Goal: Find specific page/section: Find specific page/section

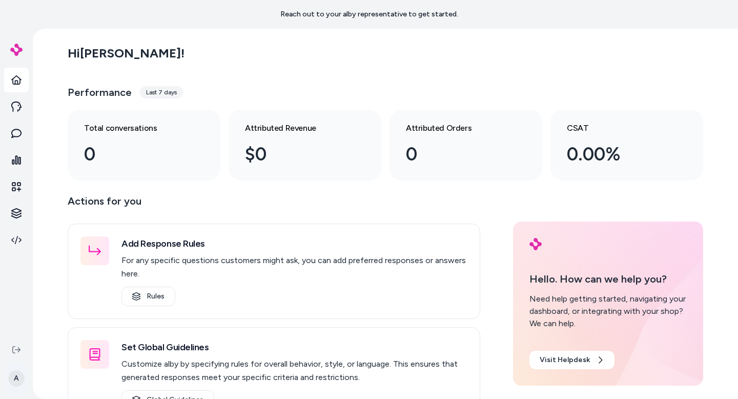
click at [12, 383] on html "Reach out to your alby representative to get started. A Hi Alex ! Performance L…" at bounding box center [369, 199] width 738 height 399
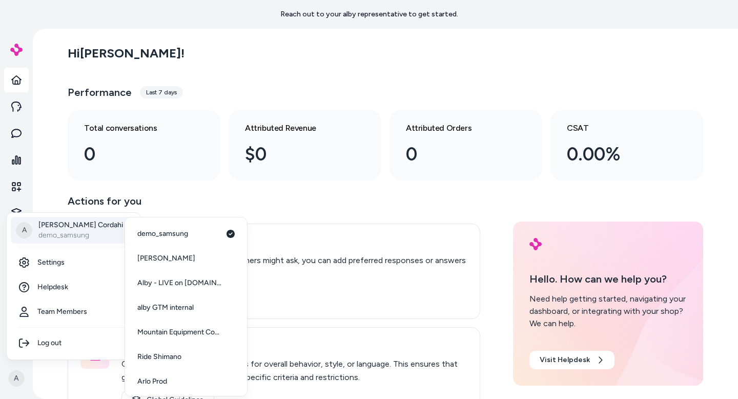
click at [86, 228] on p "Alex Cordahi" at bounding box center [80, 225] width 85 height 10
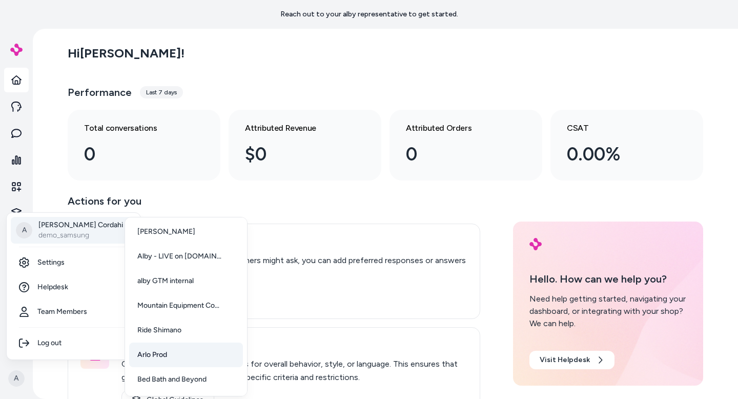
click at [154, 358] on span "Arlo Prod" at bounding box center [152, 355] width 30 height 10
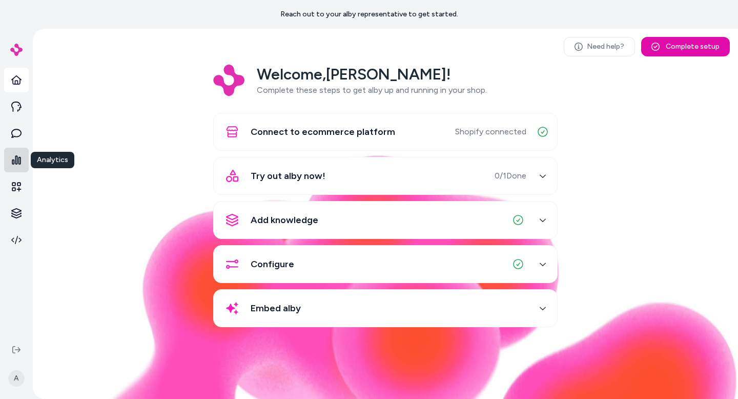
click at [18, 165] on link at bounding box center [16, 160] width 25 height 25
